Goal: Task Accomplishment & Management: Use online tool/utility

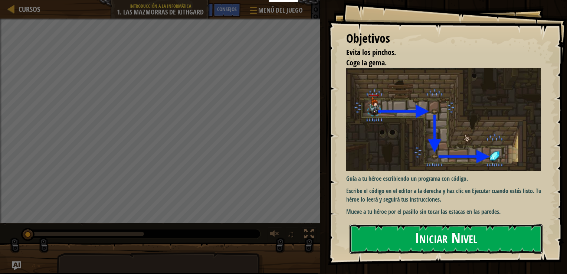
click at [469, 231] on button "Iniciar Nivel" at bounding box center [446, 238] width 193 height 29
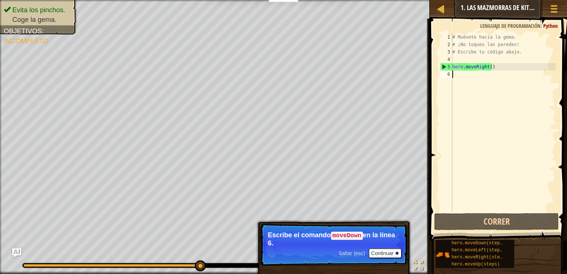
type textarea "h"
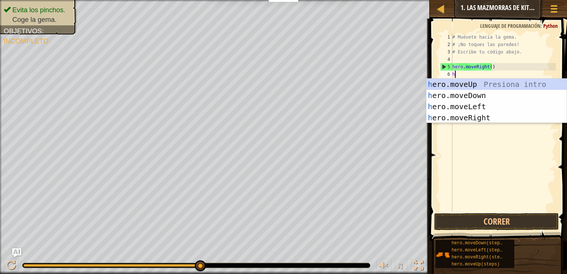
scroll to position [3, 0]
click at [485, 135] on div "# Muévete hacia la gema. # ¡No toques las paredes! # Escribe tu código abajo. h…" at bounding box center [503, 129] width 105 height 193
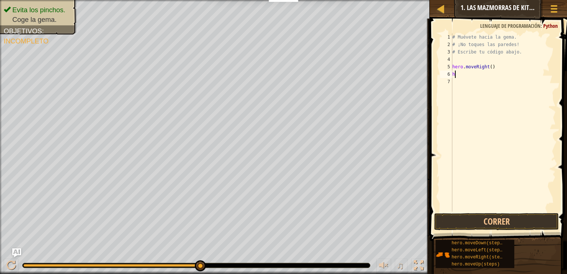
type textarea "he"
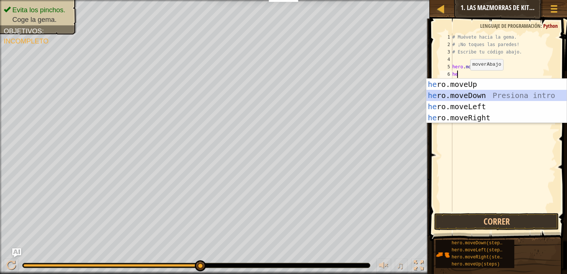
drag, startPoint x: 460, startPoint y: 96, endPoint x: 463, endPoint y: 92, distance: 4.2
click at [463, 92] on div "he ro.moveUp Presiona intro he ro.moveDown Presiona intro he ro.moveLeft Presio…" at bounding box center [496, 112] width 140 height 67
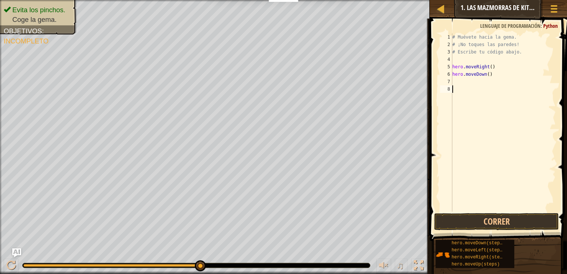
click at [463, 92] on div "# Muévete hacia la gema. # ¡No toques las paredes! # Escribe tu código abajo. h…" at bounding box center [503, 129] width 105 height 193
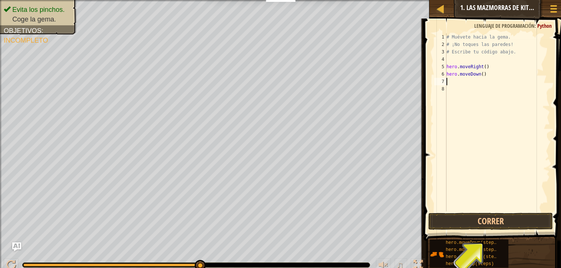
type textarea "h"
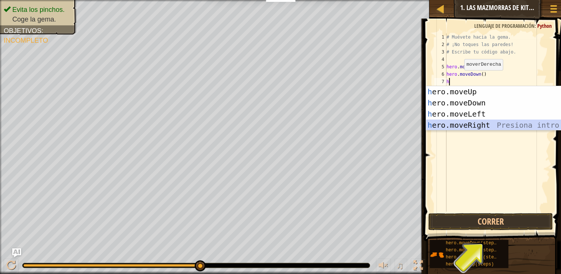
click at [461, 128] on div "h ero.moveUp Presiona intro h ero.moveDown Presiona intro h ero.moveLeft Presio…" at bounding box center [496, 119] width 140 height 67
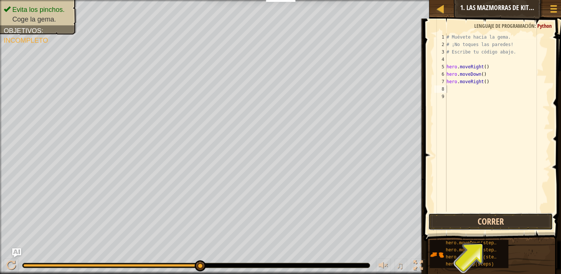
click at [501, 220] on button "Correr" at bounding box center [491, 221] width 125 height 17
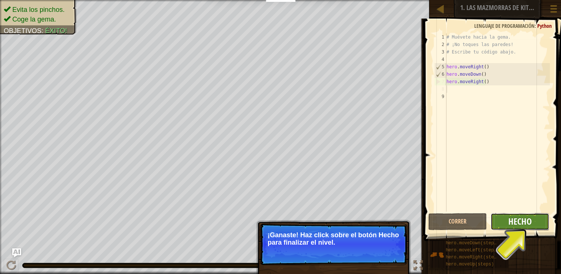
click at [528, 219] on span "Hecho" at bounding box center [520, 221] width 23 height 12
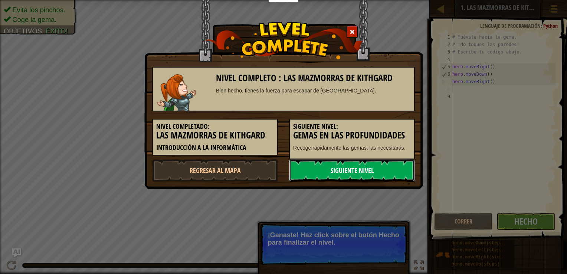
click at [387, 165] on link "Siguiente nivel" at bounding box center [352, 170] width 126 height 22
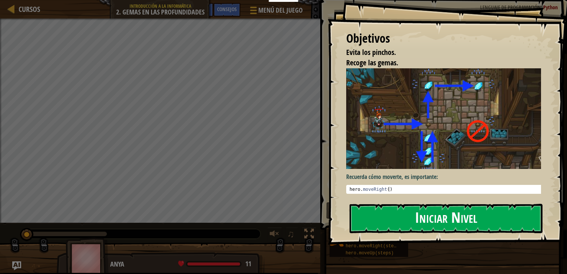
click at [379, 219] on button "Iniciar Nivel" at bounding box center [446, 218] width 193 height 29
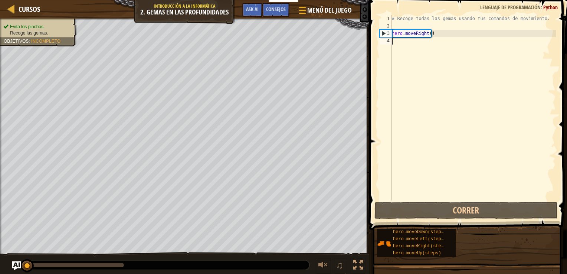
type textarea "h"
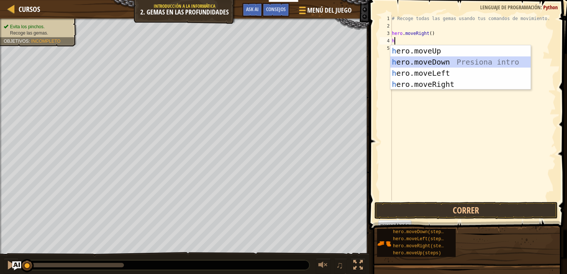
drag, startPoint x: 408, startPoint y: 63, endPoint x: 399, endPoint y: 62, distance: 9.0
click at [399, 62] on div "h ero.moveUp Presiona intro h ero.moveDown Presiona intro h ero.moveLeft Presio…" at bounding box center [460, 78] width 140 height 67
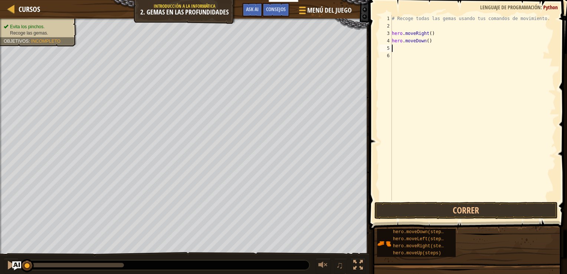
type textarea "h"
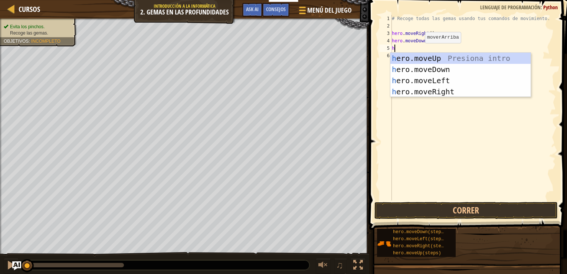
drag, startPoint x: 418, startPoint y: 59, endPoint x: 412, endPoint y: 57, distance: 6.9
click at [412, 57] on div "h ero.moveUp Presiona intro h ero.moveDown Presiona intro h ero.moveLeft Presio…" at bounding box center [460, 86] width 140 height 67
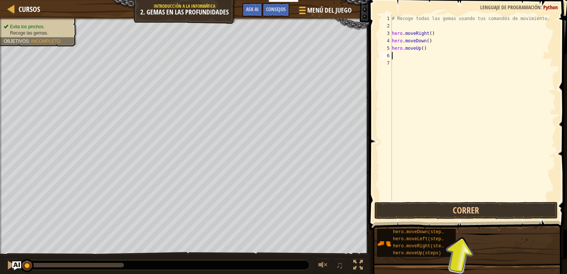
click at [412, 57] on div "# Recoge todas las gemas usando tus comandos de movimiento. hero . moveRight ( …" at bounding box center [473, 115] width 166 height 200
type textarea "he"
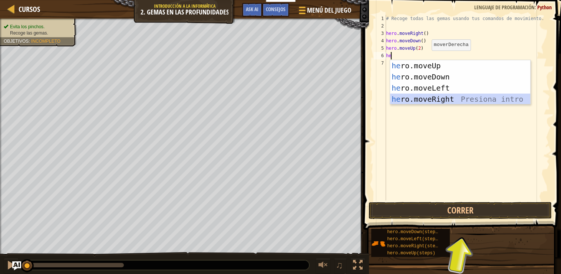
drag, startPoint x: 417, startPoint y: 99, endPoint x: 410, endPoint y: 99, distance: 7.8
click at [410, 99] on div "he ro.moveUp Presiona intro he ro.moveDown Presiona intro he ro.moveLeft Presio…" at bounding box center [460, 93] width 140 height 67
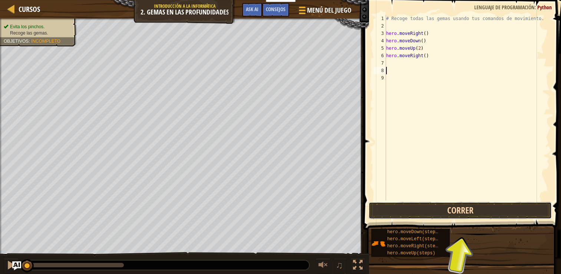
click at [480, 206] on button "Correr" at bounding box center [460, 210] width 183 height 17
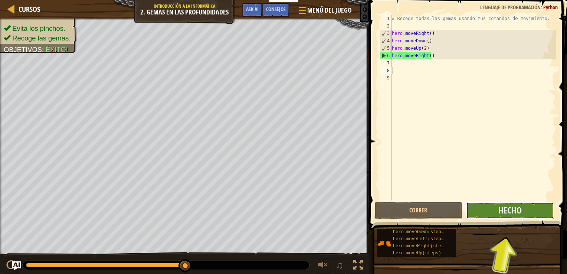
click at [485, 213] on button "Hecho" at bounding box center [510, 210] width 88 height 17
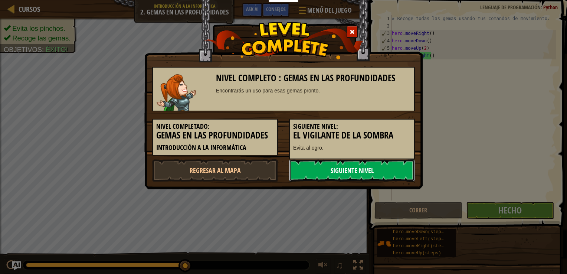
click at [313, 169] on link "Siguiente nivel" at bounding box center [352, 170] width 126 height 22
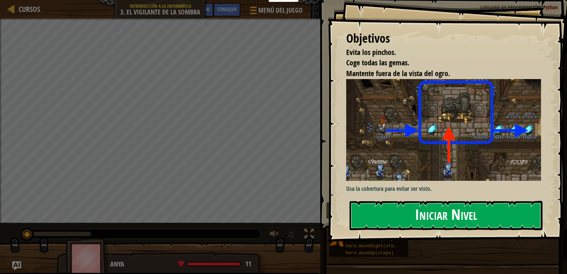
click at [386, 207] on button "Iniciar Nivel" at bounding box center [446, 215] width 193 height 29
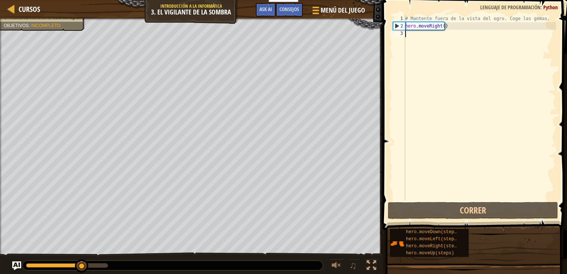
type textarea "h"
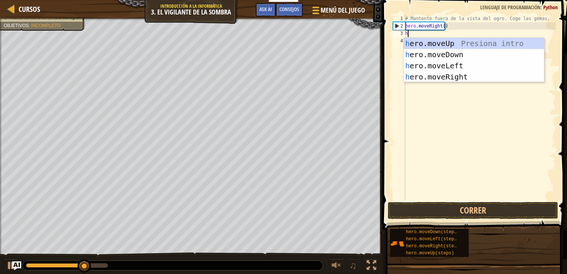
scroll to position [3, 0]
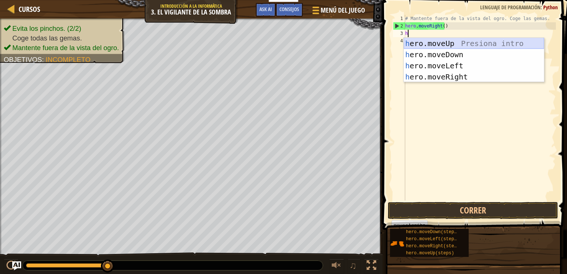
click at [452, 44] on div "h ero.moveUp Presiona intro h ero.moveDown Presiona intro h ero.moveLeft Presio…" at bounding box center [474, 71] width 140 height 67
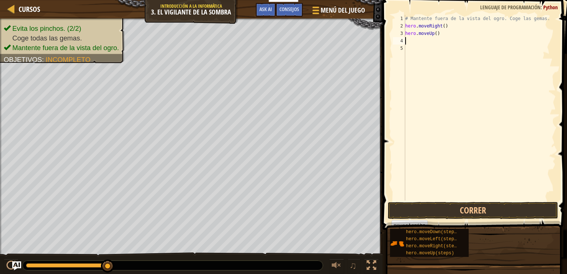
type textarea "h"
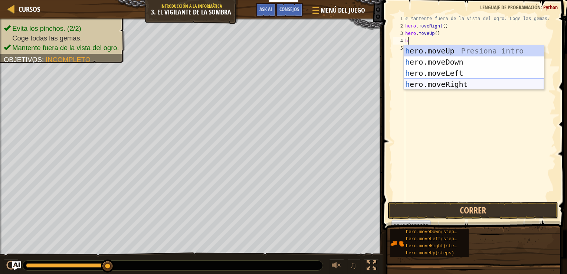
click at [431, 80] on div "h ero.moveUp Presiona intro h ero.moveDown Presiona intro h ero.moveLeft Presio…" at bounding box center [474, 78] width 140 height 67
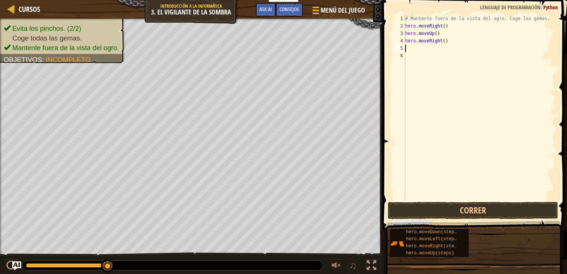
type textarea "h"
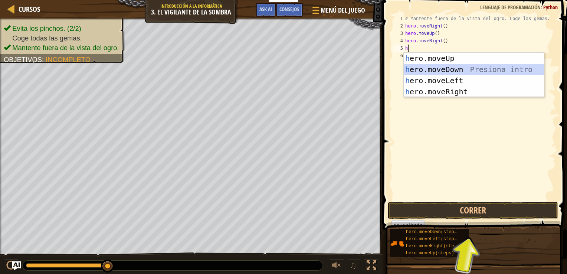
drag, startPoint x: 441, startPoint y: 72, endPoint x: 422, endPoint y: 71, distance: 19.7
click at [423, 65] on div "h ero.moveUp Presiona intro h ero.moveDown Presiona intro h ero.moveLeft Presio…" at bounding box center [474, 86] width 140 height 67
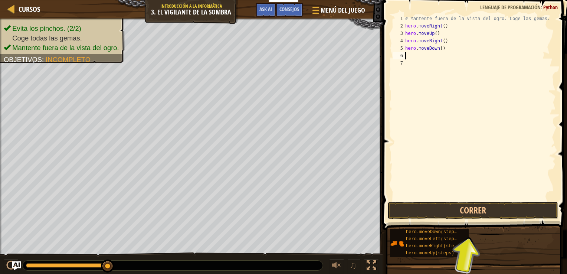
type textarea "h"
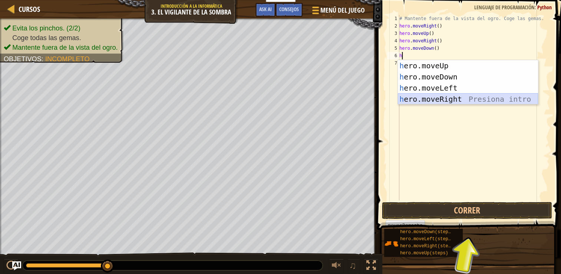
drag, startPoint x: 425, startPoint y: 97, endPoint x: 415, endPoint y: 96, distance: 10.4
click at [415, 96] on div "h ero.moveUp Presiona intro h ero.moveDown Presiona intro h ero.moveLeft Presio…" at bounding box center [468, 93] width 140 height 67
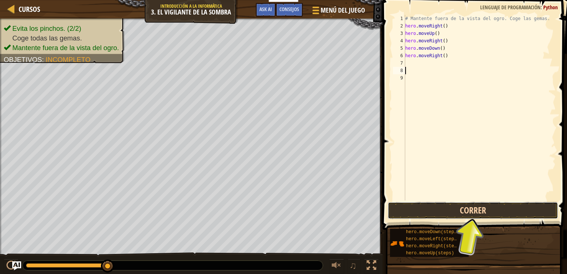
click at [431, 205] on button "Correr" at bounding box center [473, 210] width 170 height 17
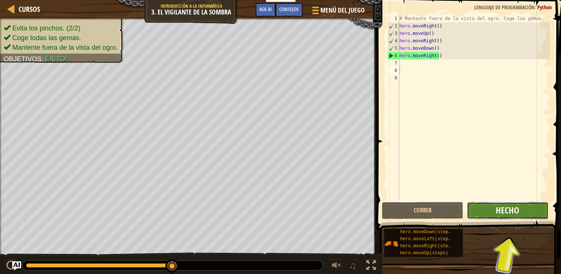
click at [505, 209] on span "Hecho" at bounding box center [507, 210] width 23 height 12
